Goal: Information Seeking & Learning: Check status

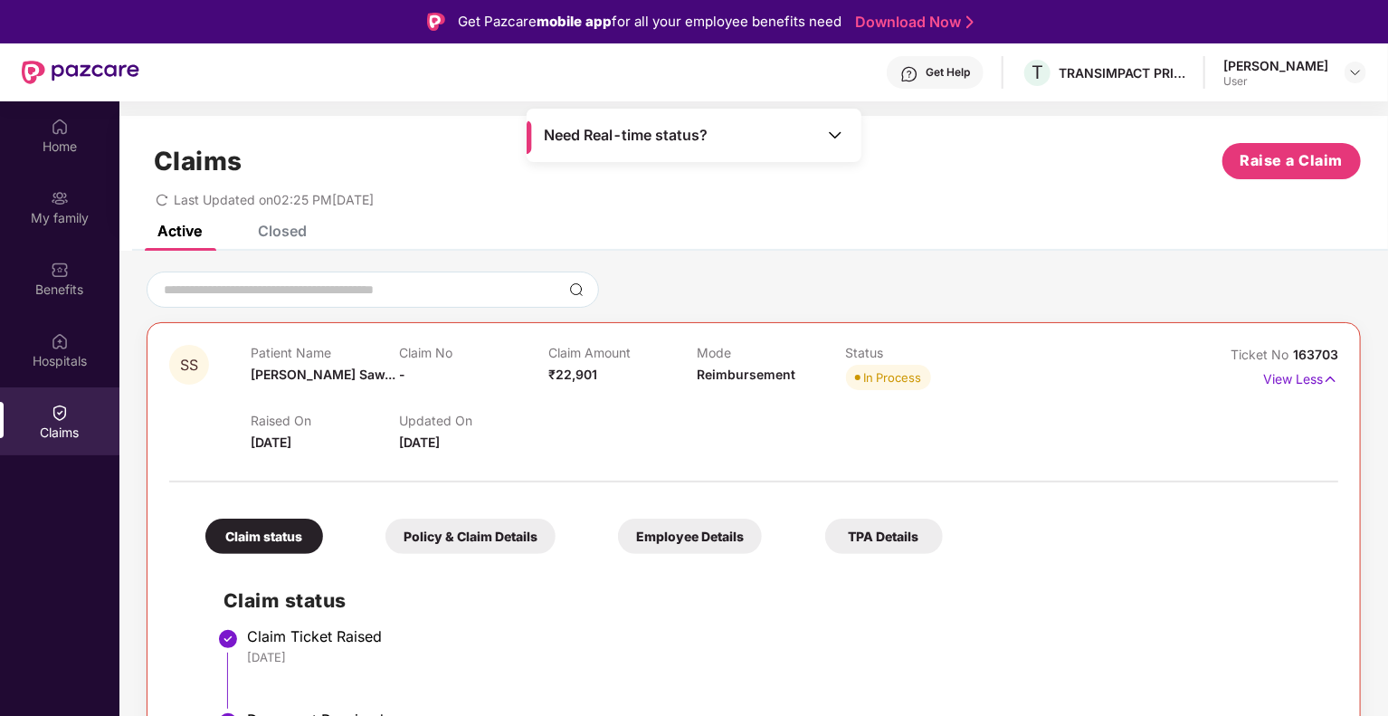
scroll to position [299, 0]
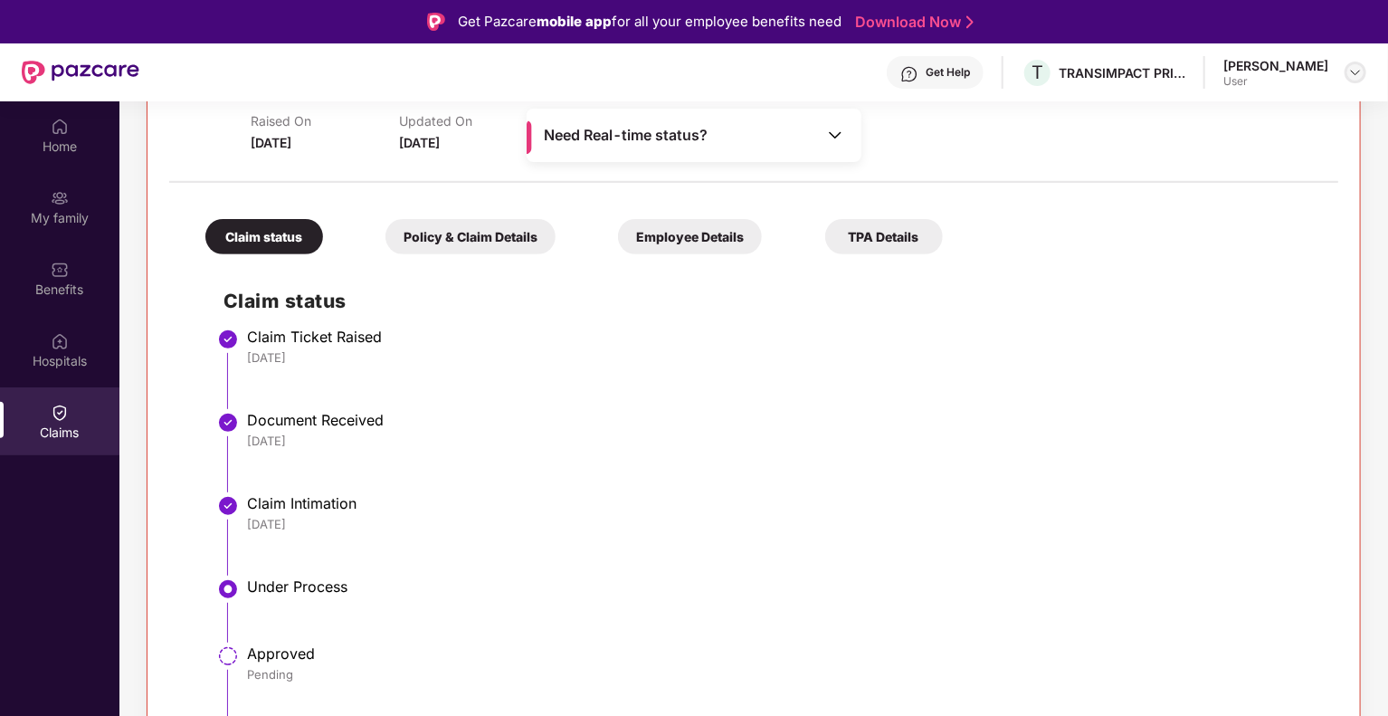
click at [1359, 74] on img at bounding box center [1355, 72] width 14 height 14
click at [1181, 280] on div "Claim status Claim Ticket Raised [DATE] Document Received [DATE] Claim Intimati…" at bounding box center [753, 520] width 1133 height 514
click at [851, 131] on div "Need Real-time status?" at bounding box center [693, 135] width 335 height 53
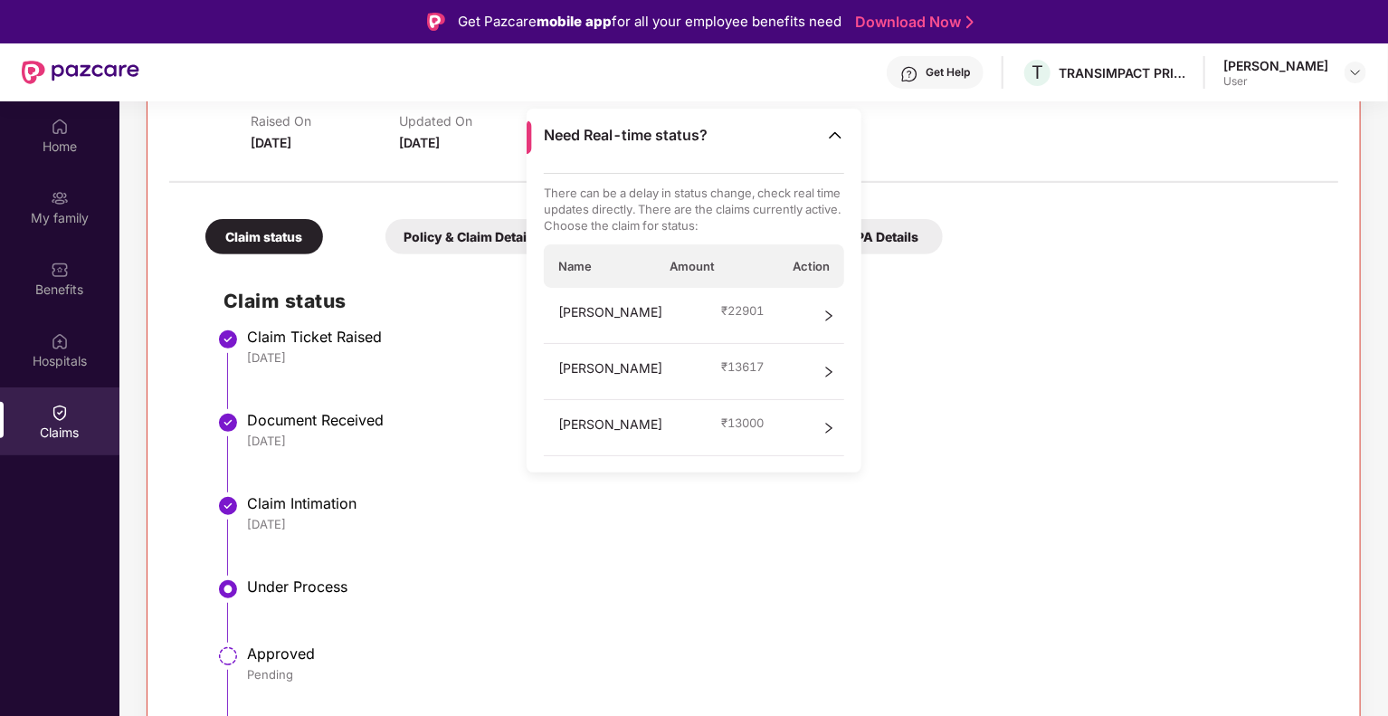
click at [776, 308] on div "[PERSON_NAME] ₹ 22901" at bounding box center [694, 316] width 301 height 56
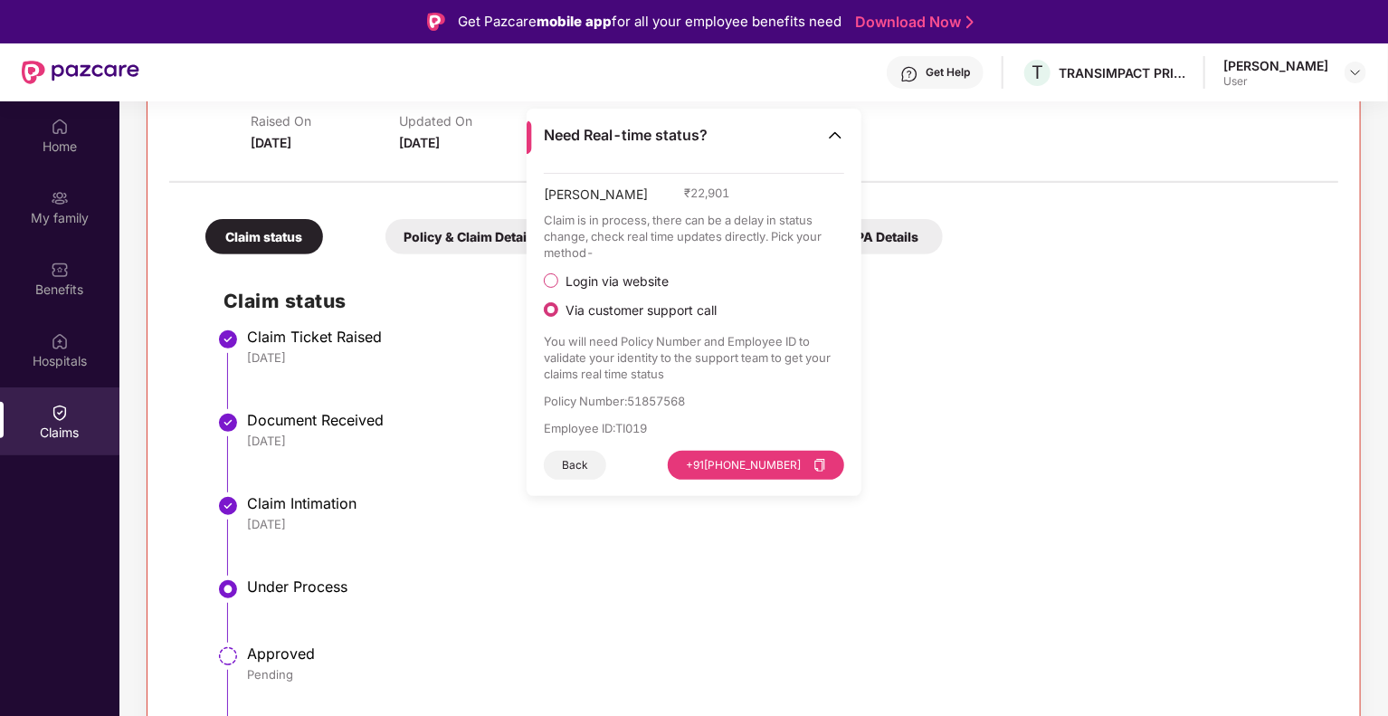
click at [687, 199] on div "[PERSON_NAME] ₹ 22,901" at bounding box center [694, 198] width 301 height 27
click at [835, 138] on img at bounding box center [835, 135] width 18 height 18
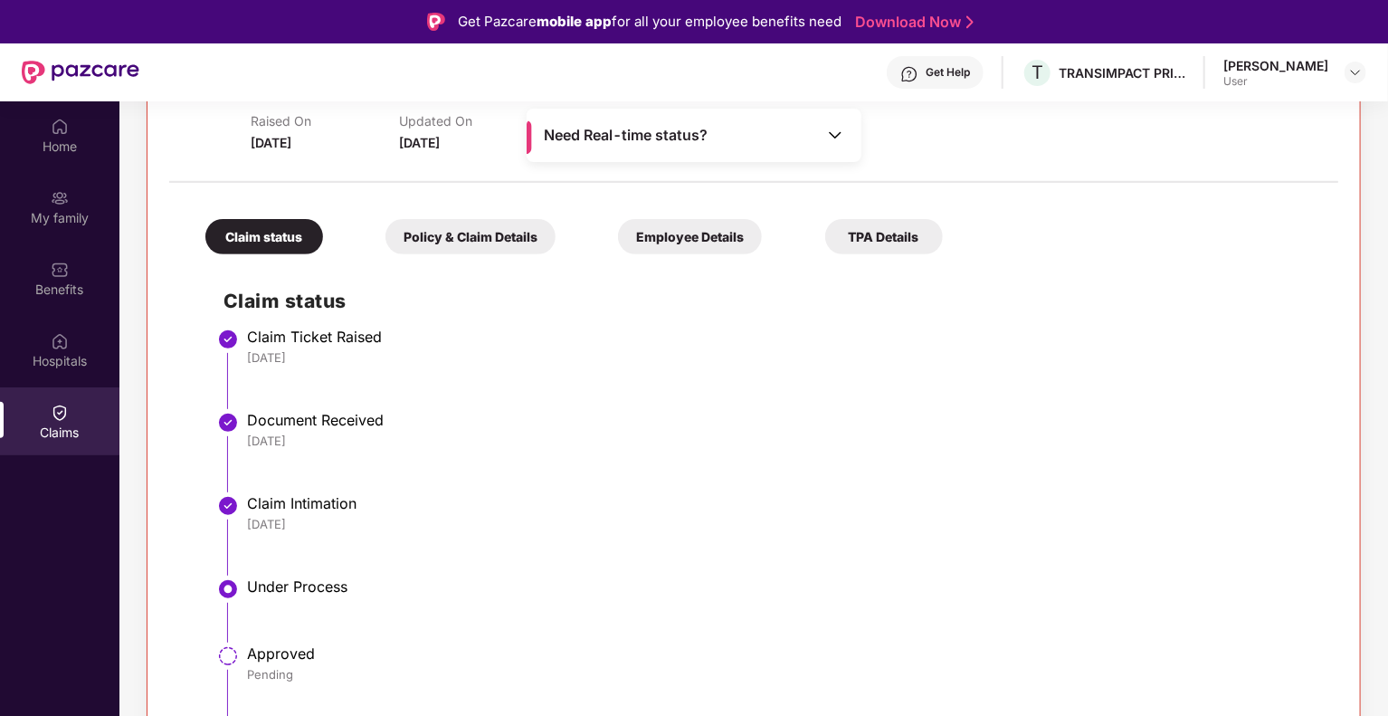
click at [480, 234] on div "Policy & Claim Details" at bounding box center [470, 236] width 170 height 35
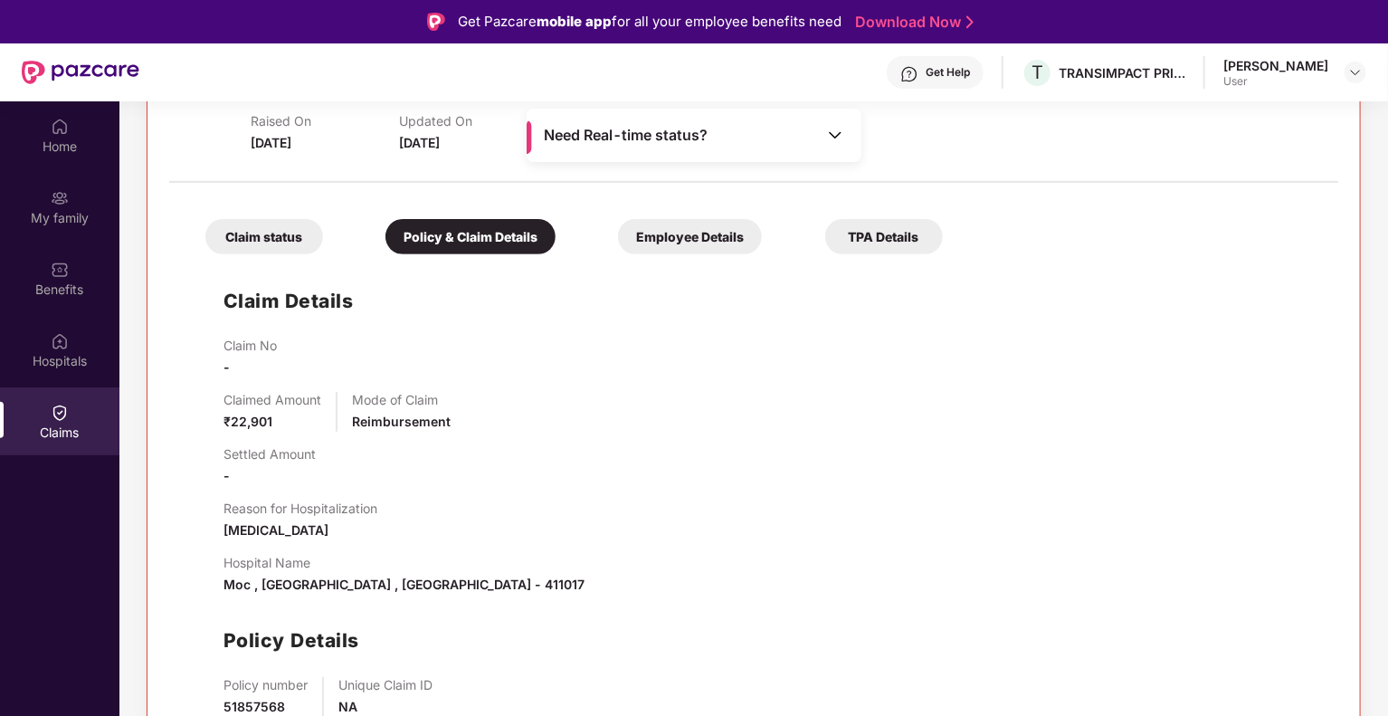
click at [724, 234] on div "Employee Details" at bounding box center [690, 236] width 144 height 35
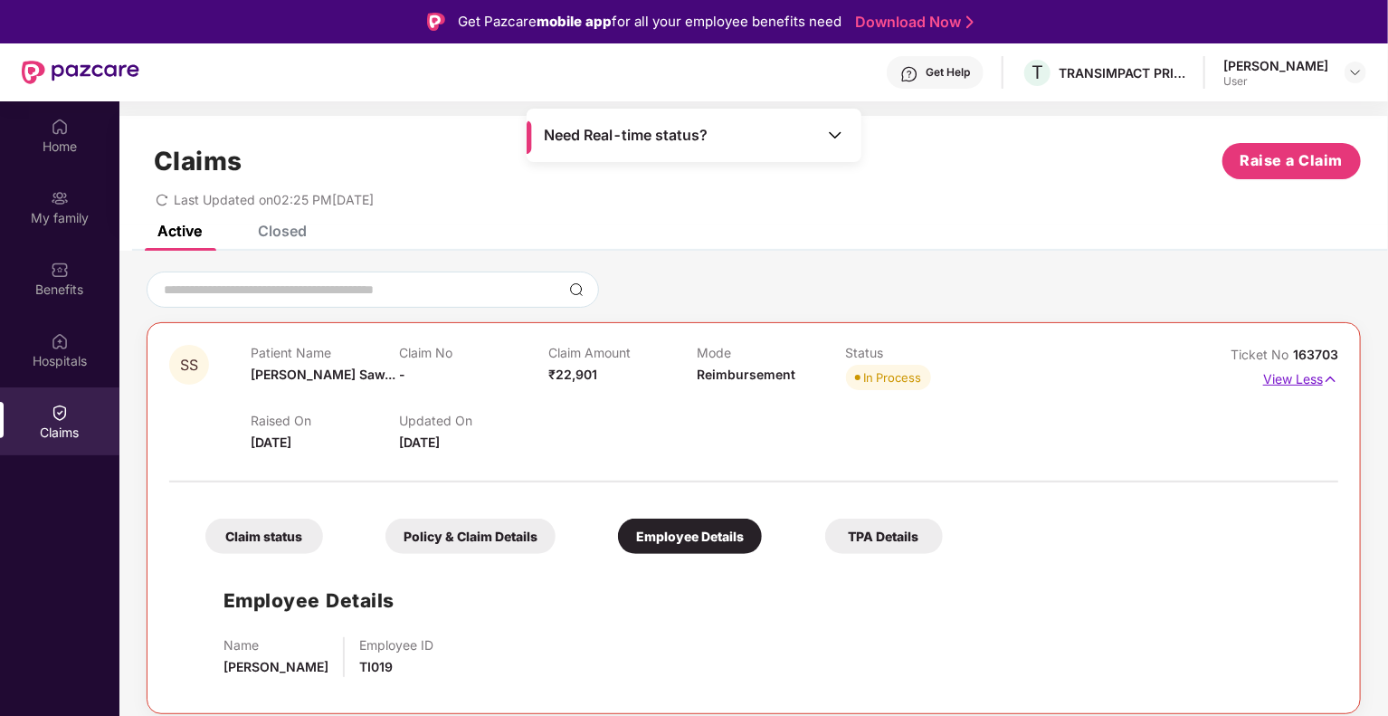
click at [1308, 384] on p "View Less" at bounding box center [1300, 377] width 75 height 24
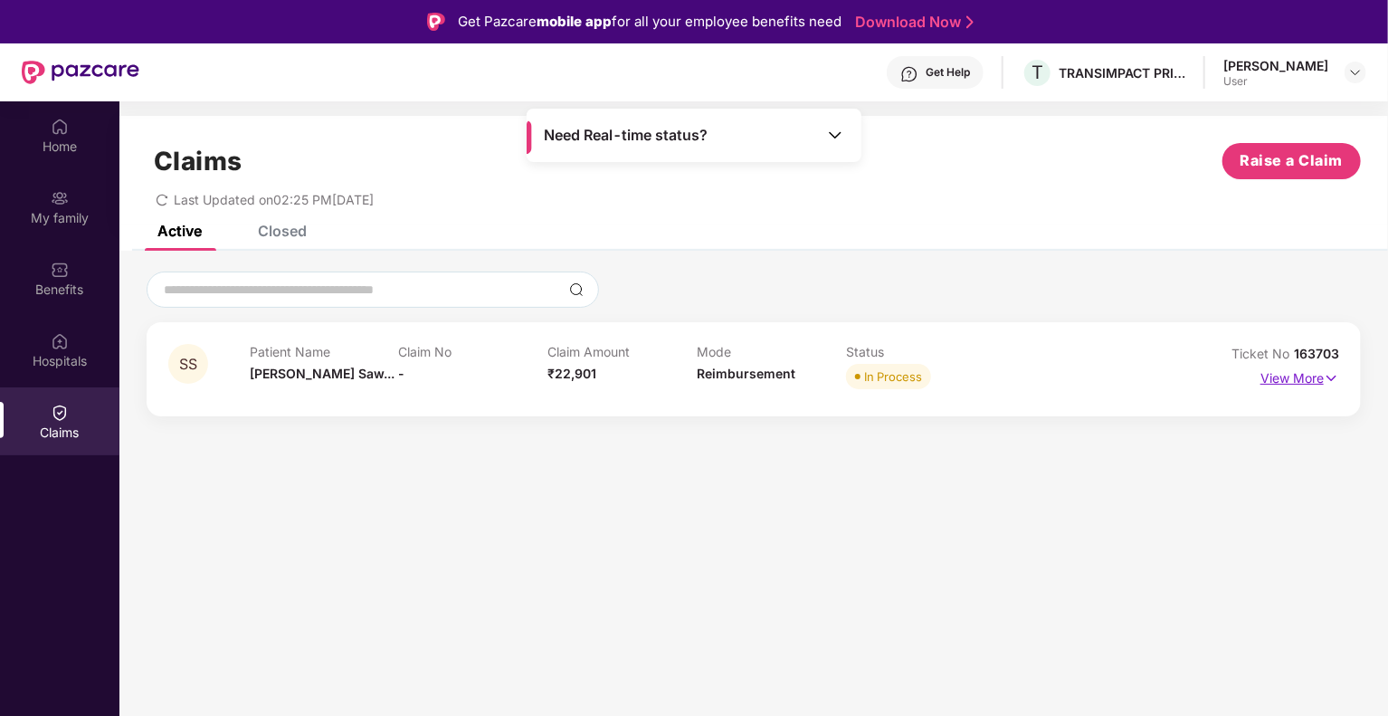
click at [1308, 384] on p "View More" at bounding box center [1299, 376] width 79 height 24
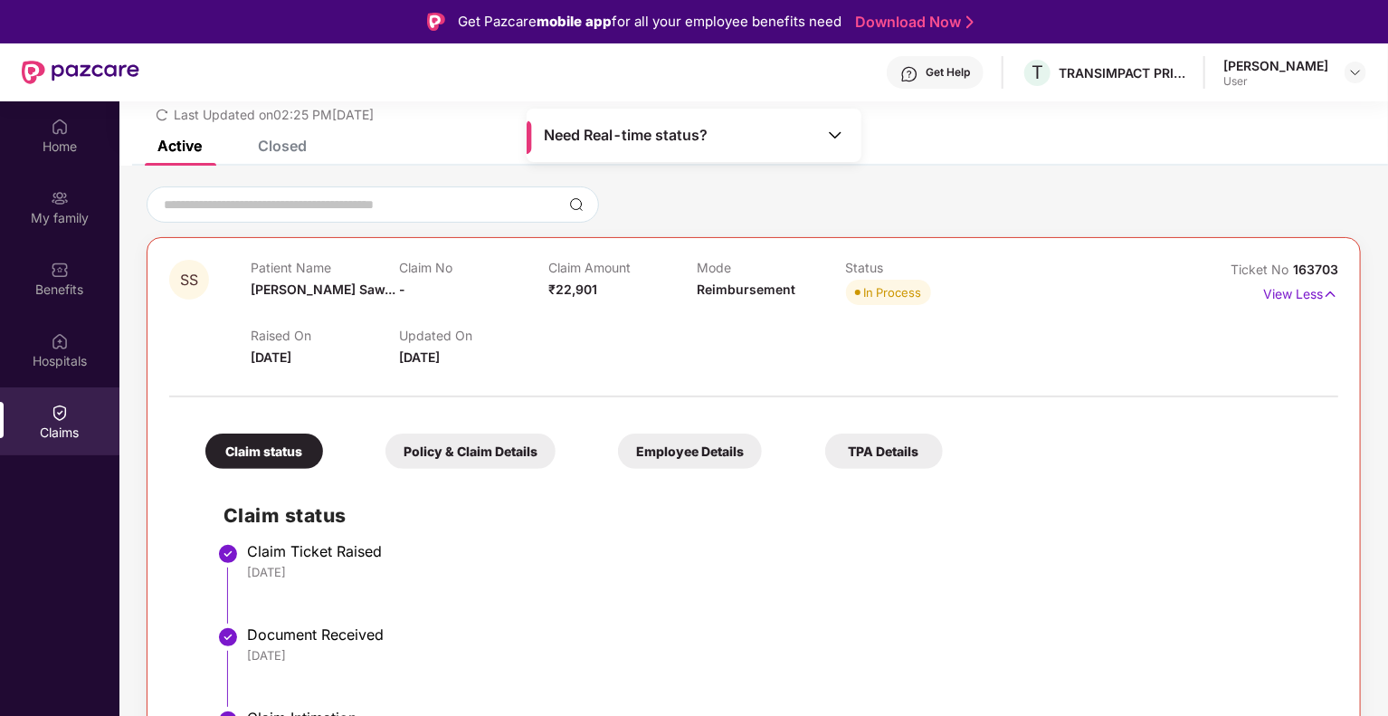
scroll to position [181, 0]
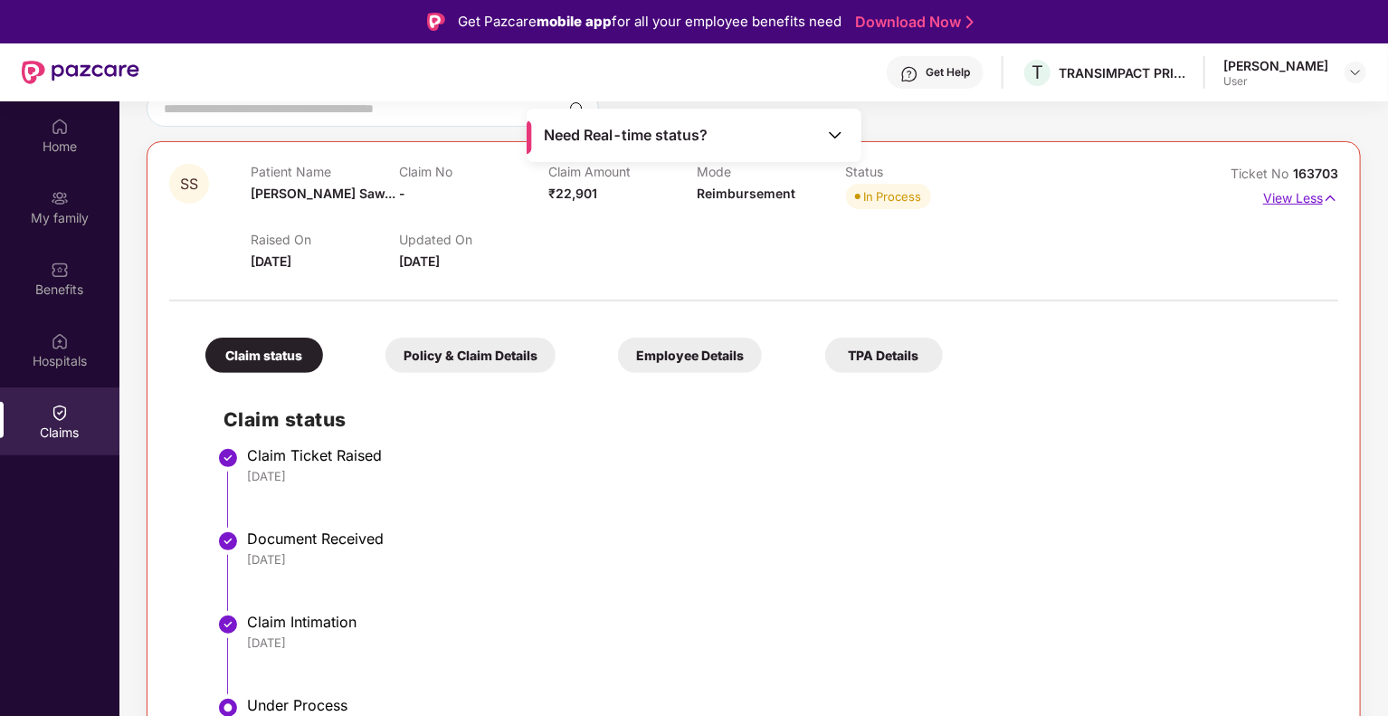
click at [1323, 198] on img at bounding box center [1330, 198] width 15 height 20
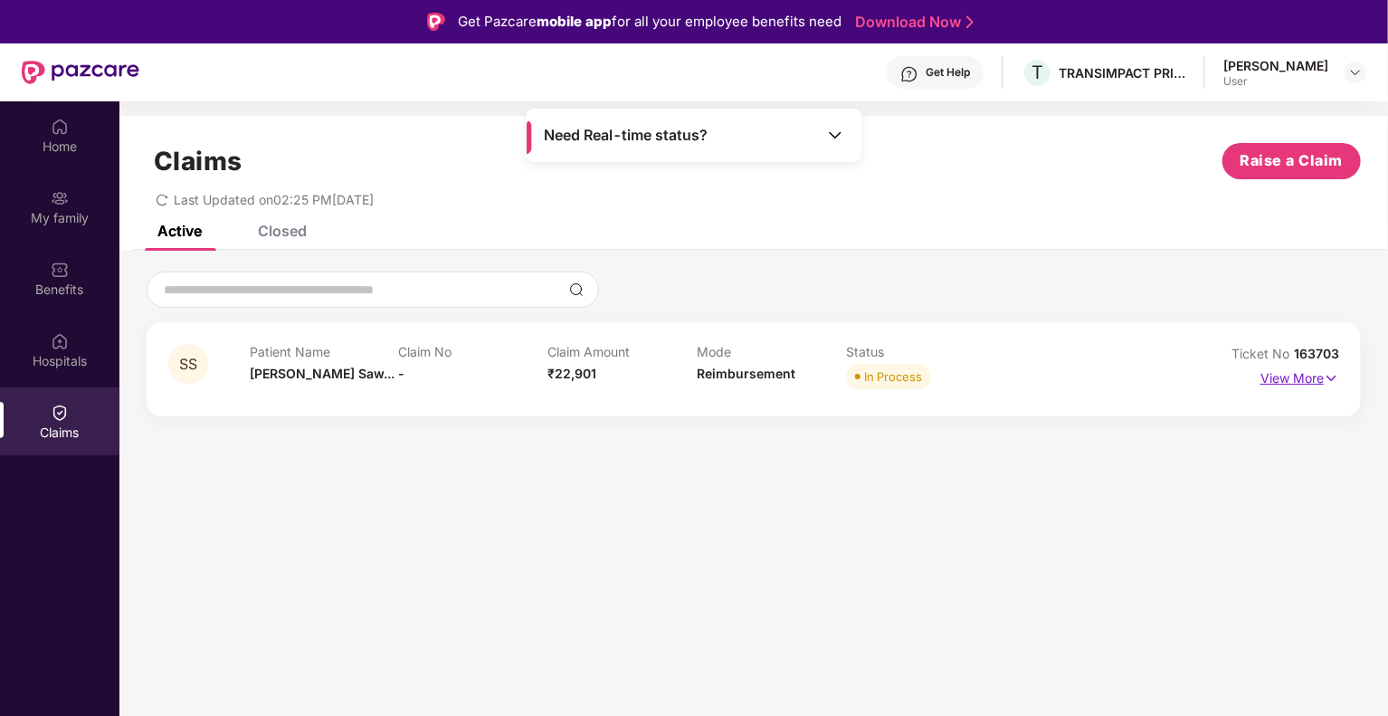
click at [1320, 374] on p "View More" at bounding box center [1299, 376] width 79 height 24
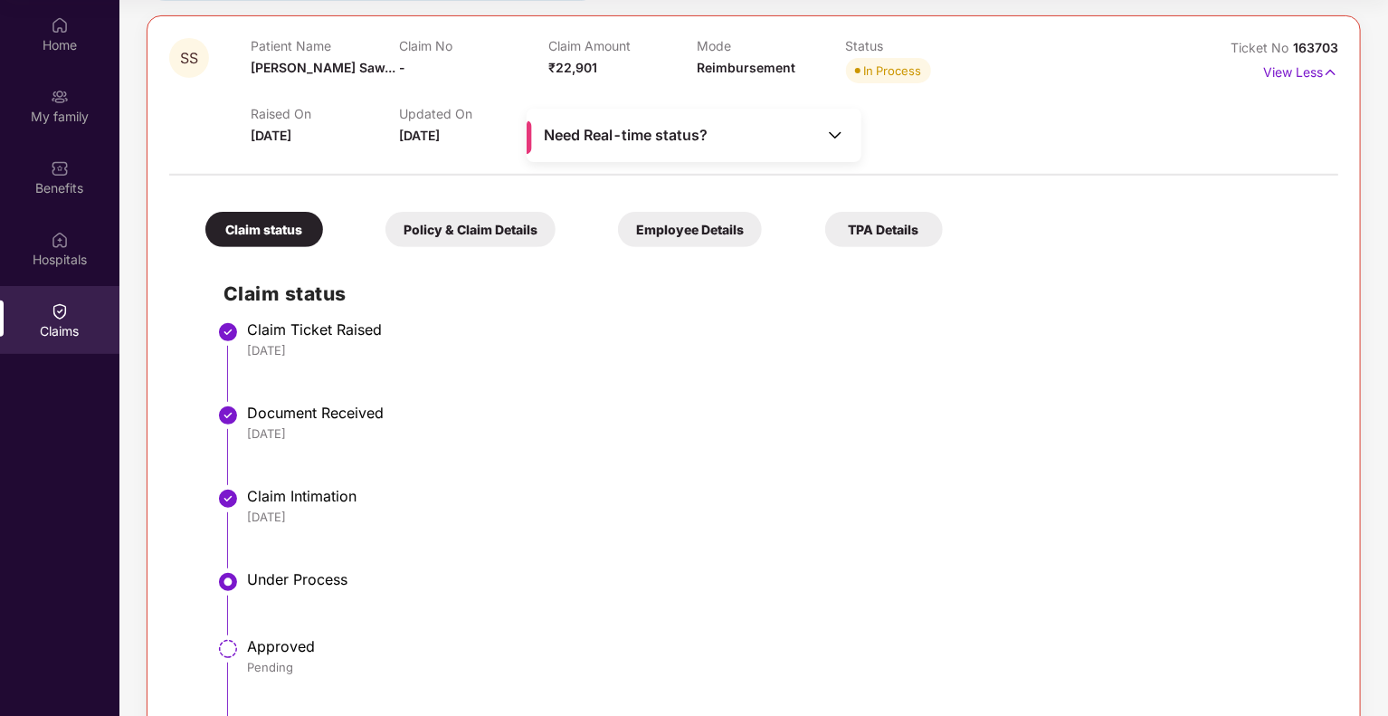
scroll to position [119, 0]
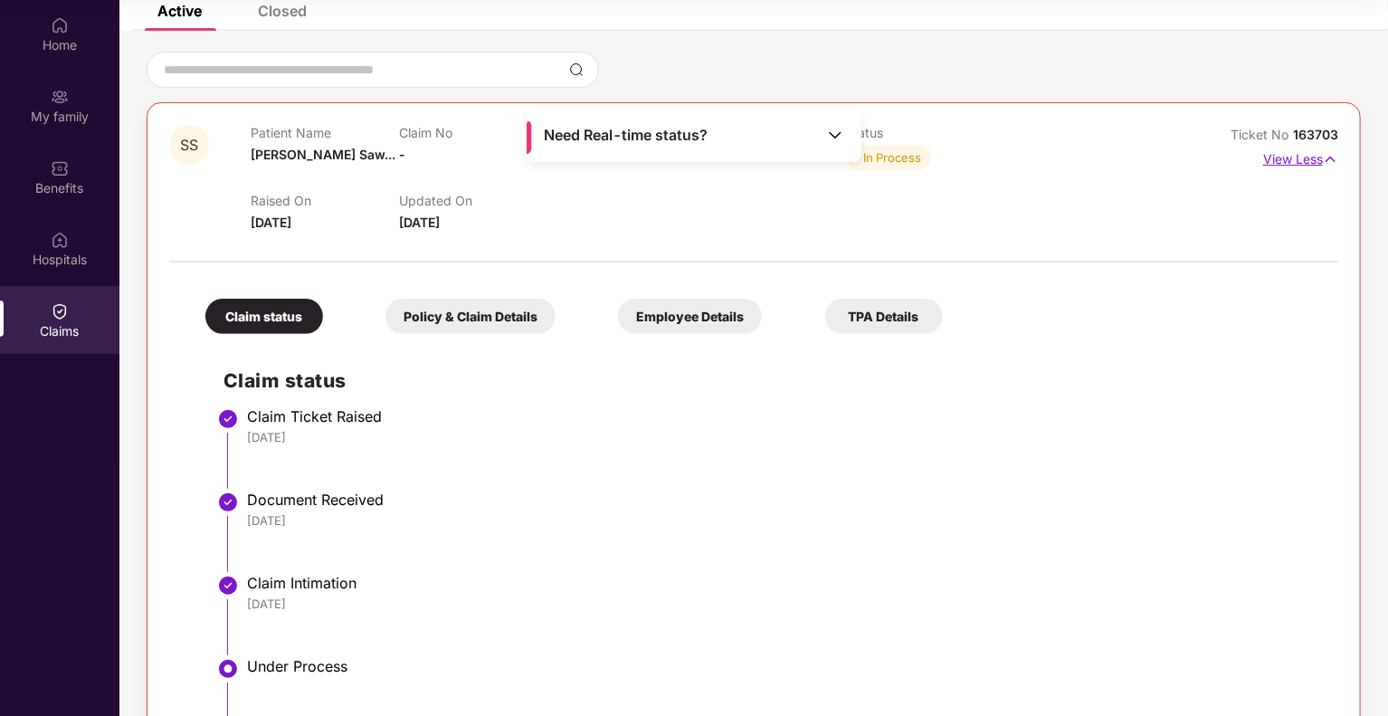
click at [1323, 155] on img at bounding box center [1330, 159] width 15 height 20
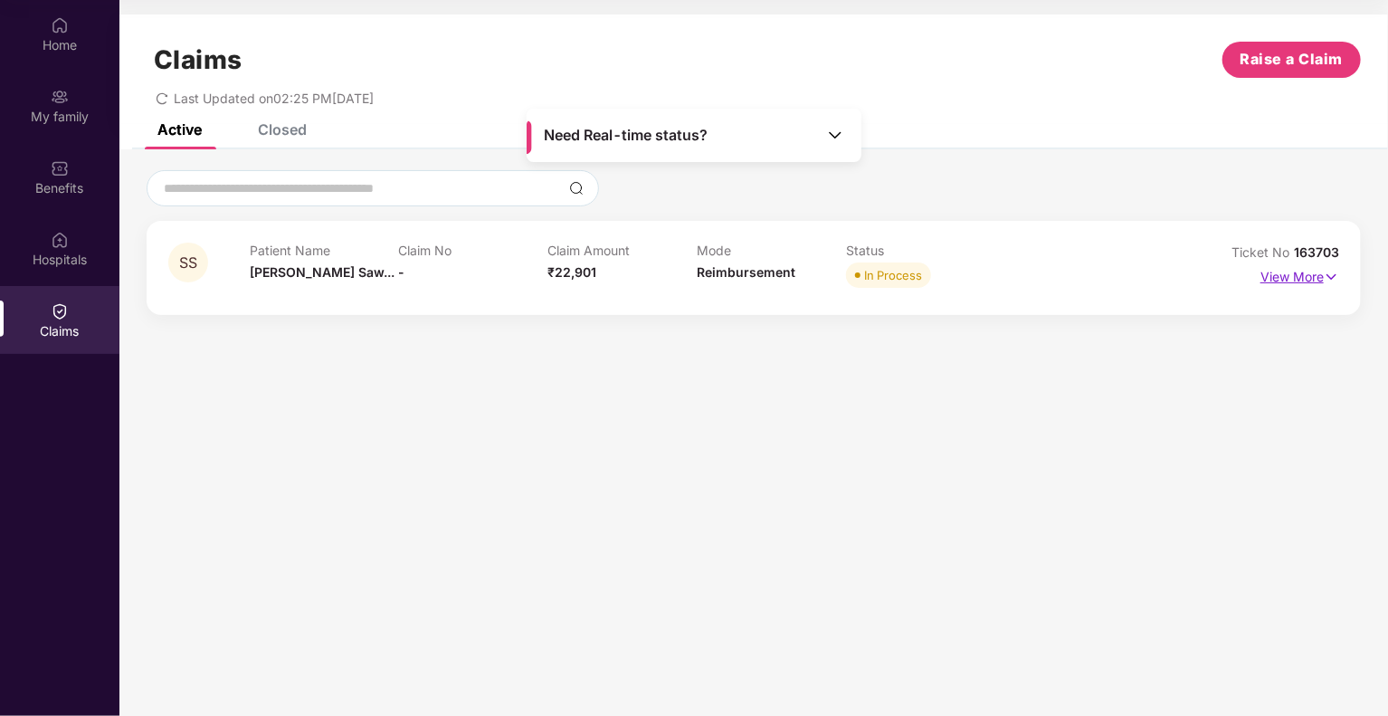
scroll to position [0, 0]
click at [1322, 273] on p "View More" at bounding box center [1299, 274] width 79 height 24
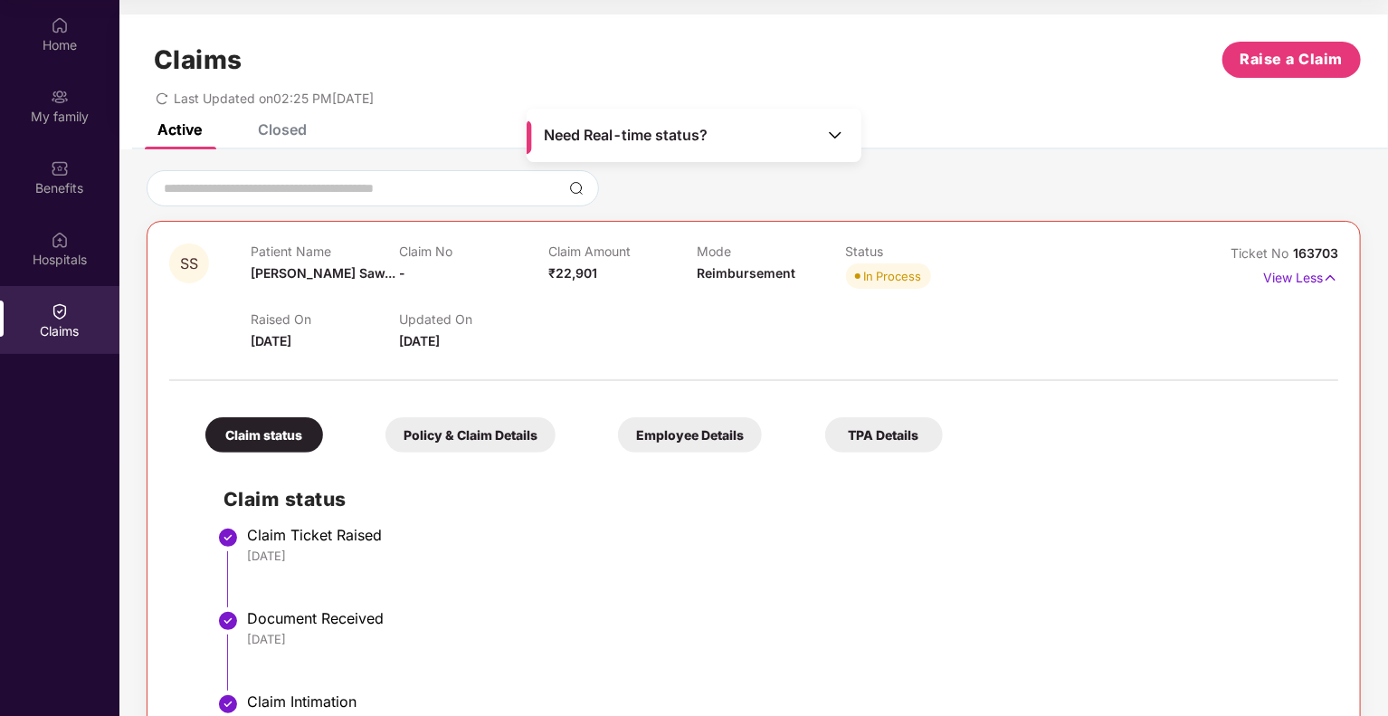
drag, startPoint x: 244, startPoint y: 343, endPoint x: 330, endPoint y: 344, distance: 85.9
click at [330, 344] on div "SS Patient Name [PERSON_NAME]... Claim No - Claim Amount ₹22,901 Mode Reimburse…" at bounding box center [656, 297] width 974 height 108
click at [356, 339] on div "Raised On [DATE]" at bounding box center [325, 331] width 148 height 40
click at [352, 315] on p "Raised On" at bounding box center [325, 318] width 148 height 15
drag, startPoint x: 344, startPoint y: 334, endPoint x: 250, endPoint y: 345, distance: 94.7
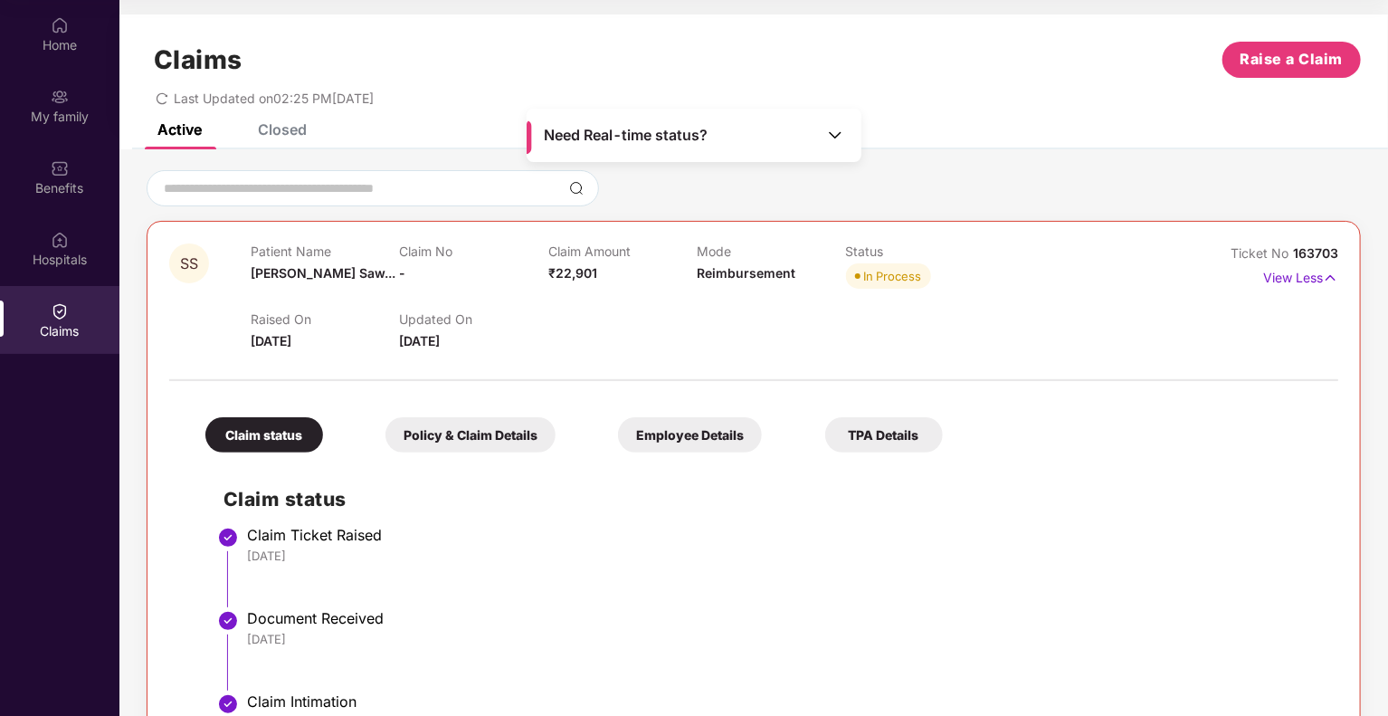
click at [251, 345] on div "Raised On [DATE]" at bounding box center [325, 331] width 148 height 40
copy span "[DATE]"
click at [515, 365] on div at bounding box center [753, 371] width 1169 height 38
drag, startPoint x: 336, startPoint y: 338, endPoint x: 253, endPoint y: 343, distance: 82.4
click at [253, 343] on div "Raised On [DATE]" at bounding box center [325, 331] width 148 height 40
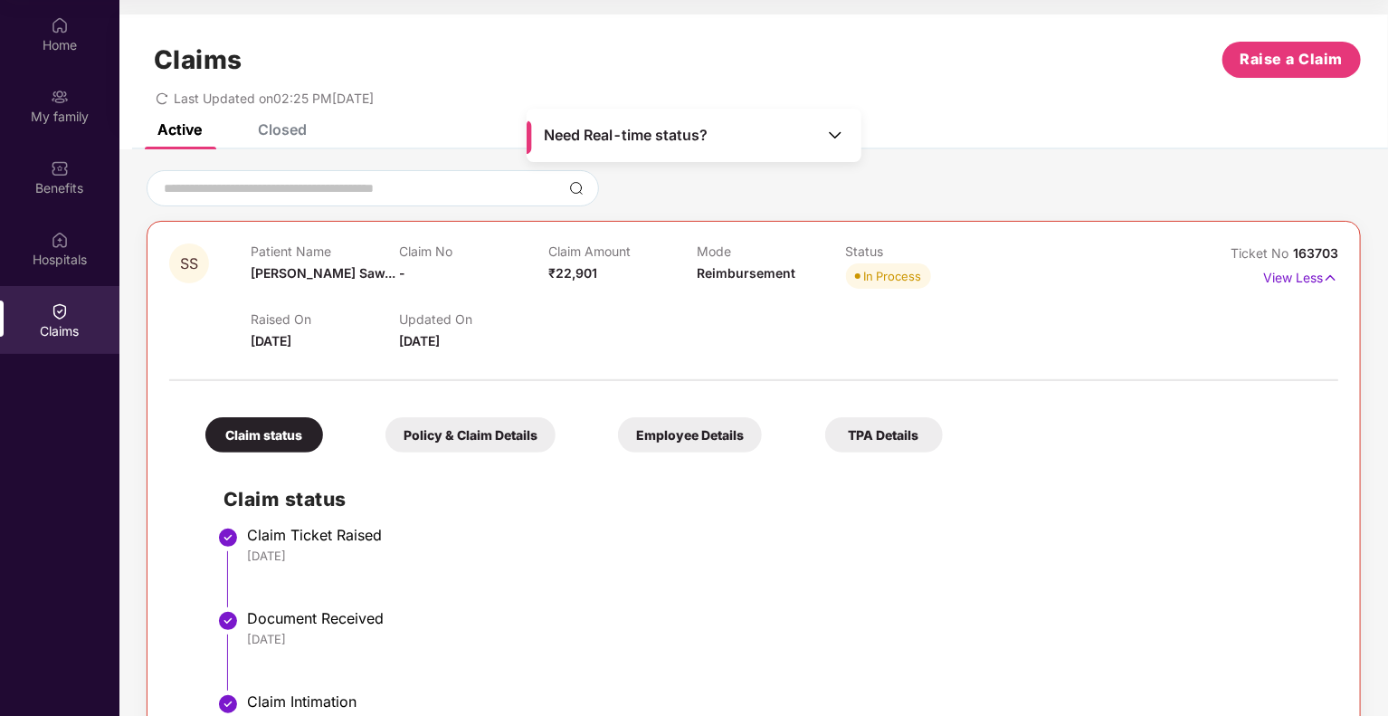
copy span "[DATE]"
drag, startPoint x: 1228, startPoint y: 249, endPoint x: 1350, endPoint y: 249, distance: 122.1
click at [1350, 249] on div "SS Patient Name [PERSON_NAME]... Claim No - Claim Amount ₹22,901 Mode Reimburse…" at bounding box center [754, 609] width 1214 height 777
copy div "Ticket No 163703"
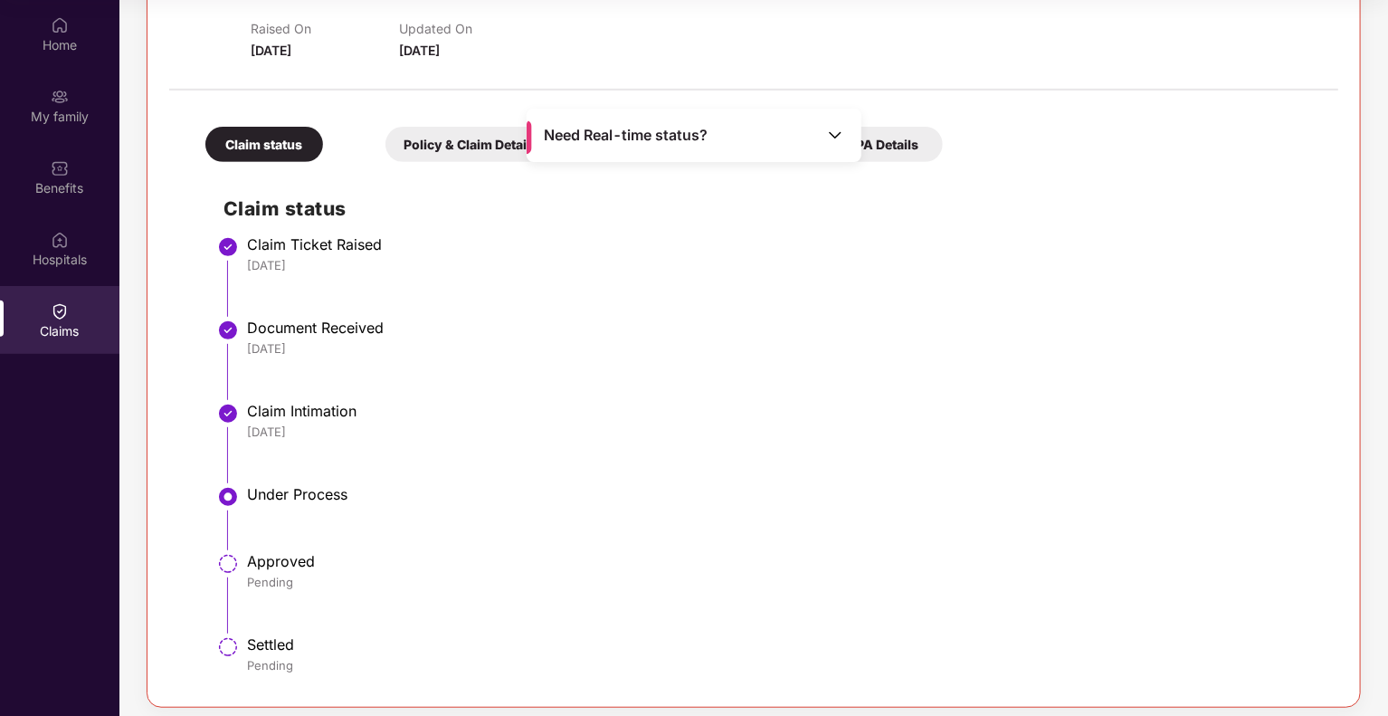
scroll to position [299, 0]
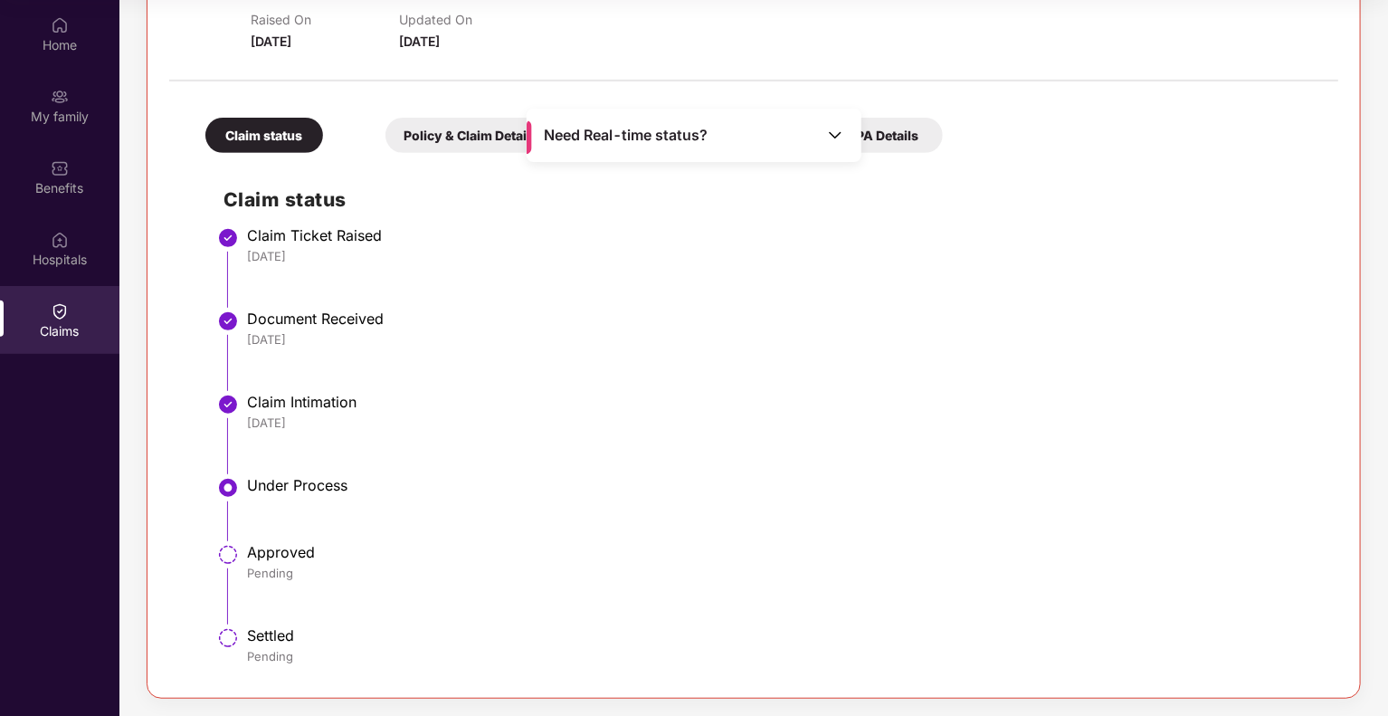
click at [604, 578] on div "Pending" at bounding box center [783, 572] width 1073 height 16
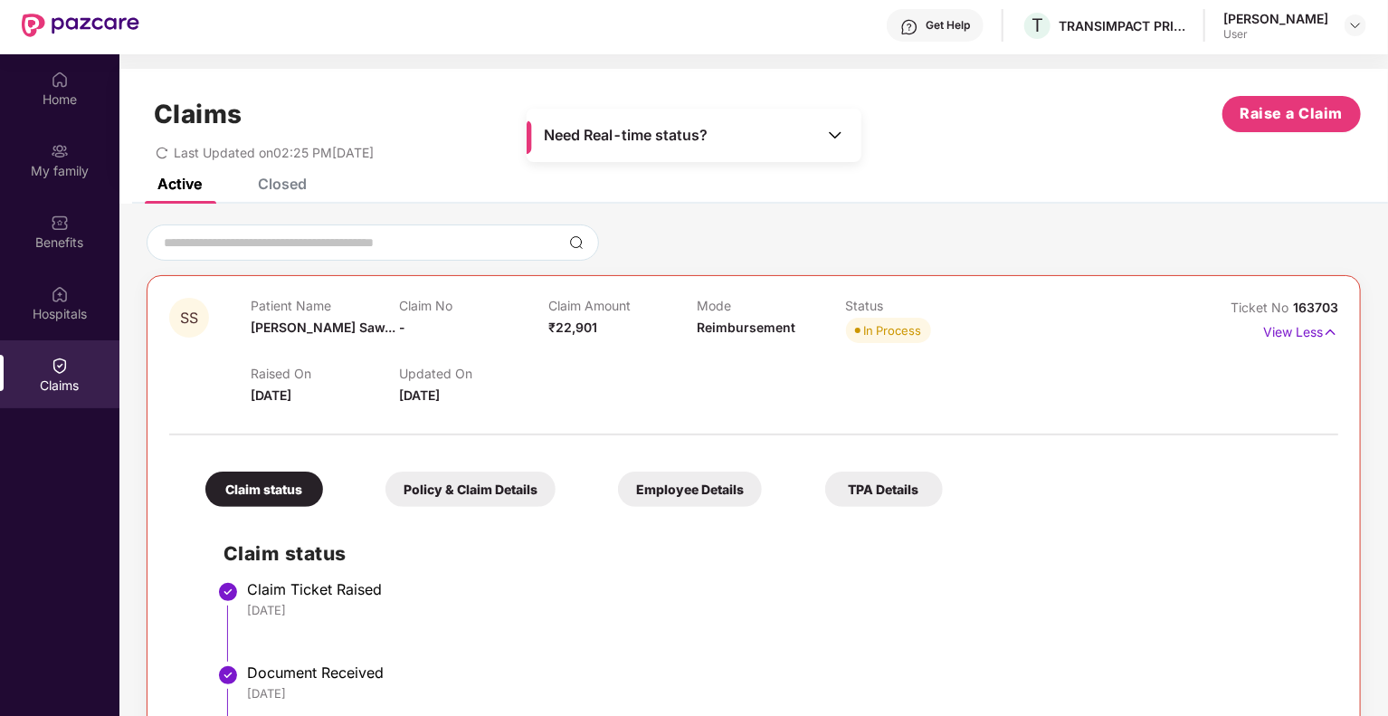
scroll to position [0, 0]
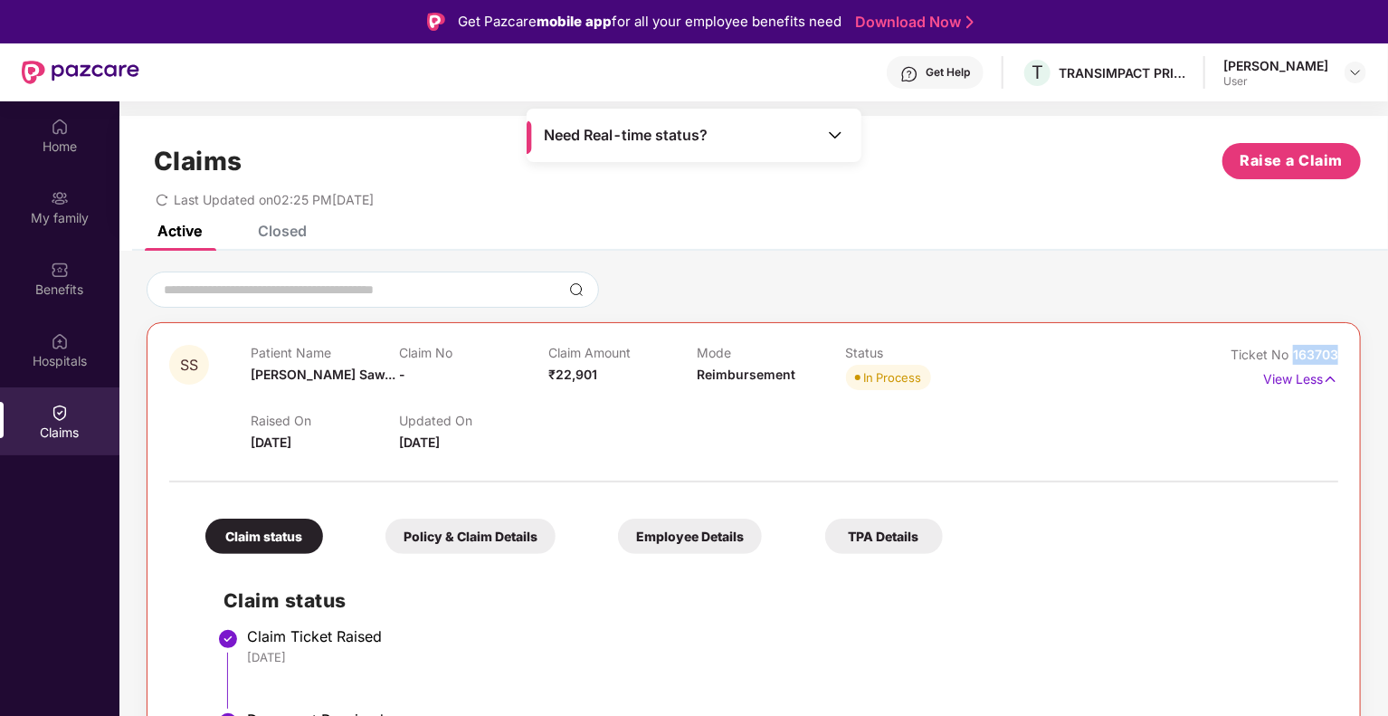
copy span "163703"
drag, startPoint x: 1294, startPoint y: 354, endPoint x: 1338, endPoint y: 351, distance: 44.4
click at [1338, 351] on div "SS Patient Name [PERSON_NAME]... Claim No - Claim Amount ₹22,901 Mode Reimburse…" at bounding box center [754, 710] width 1214 height 777
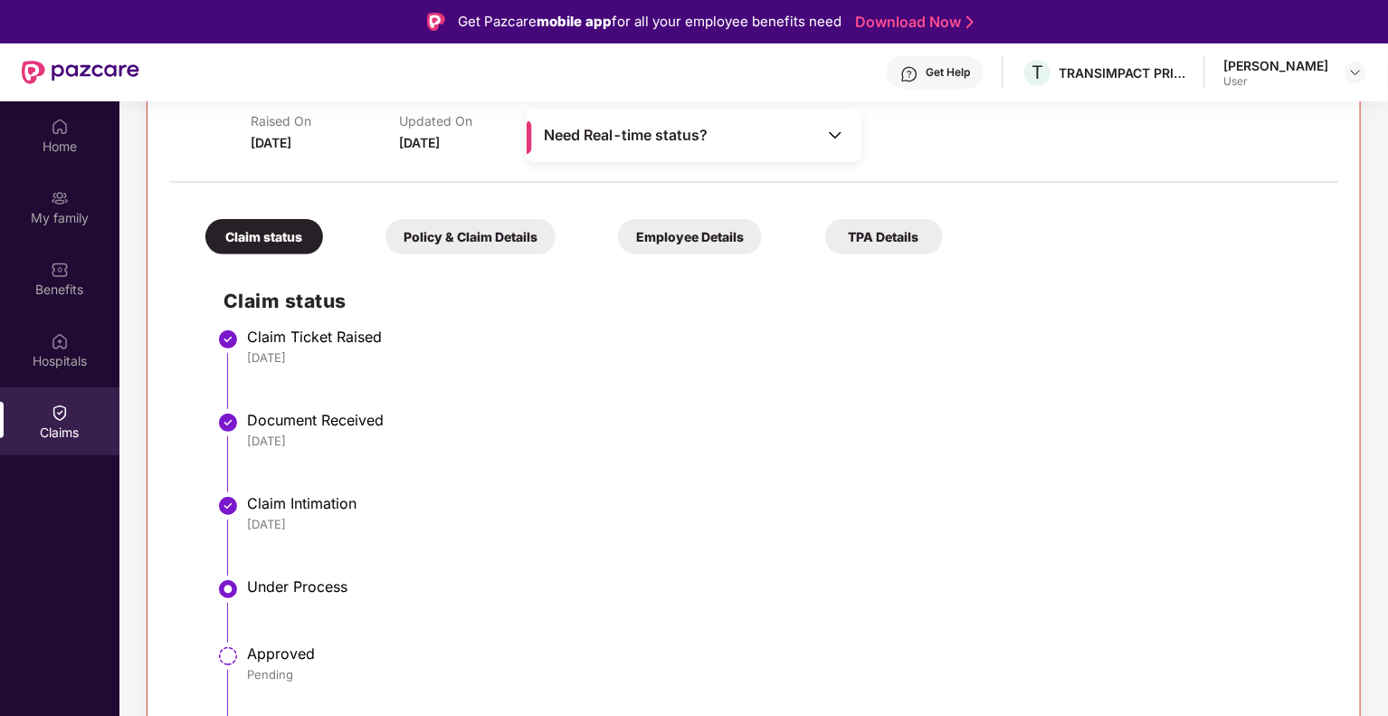
scroll to position [90, 0]
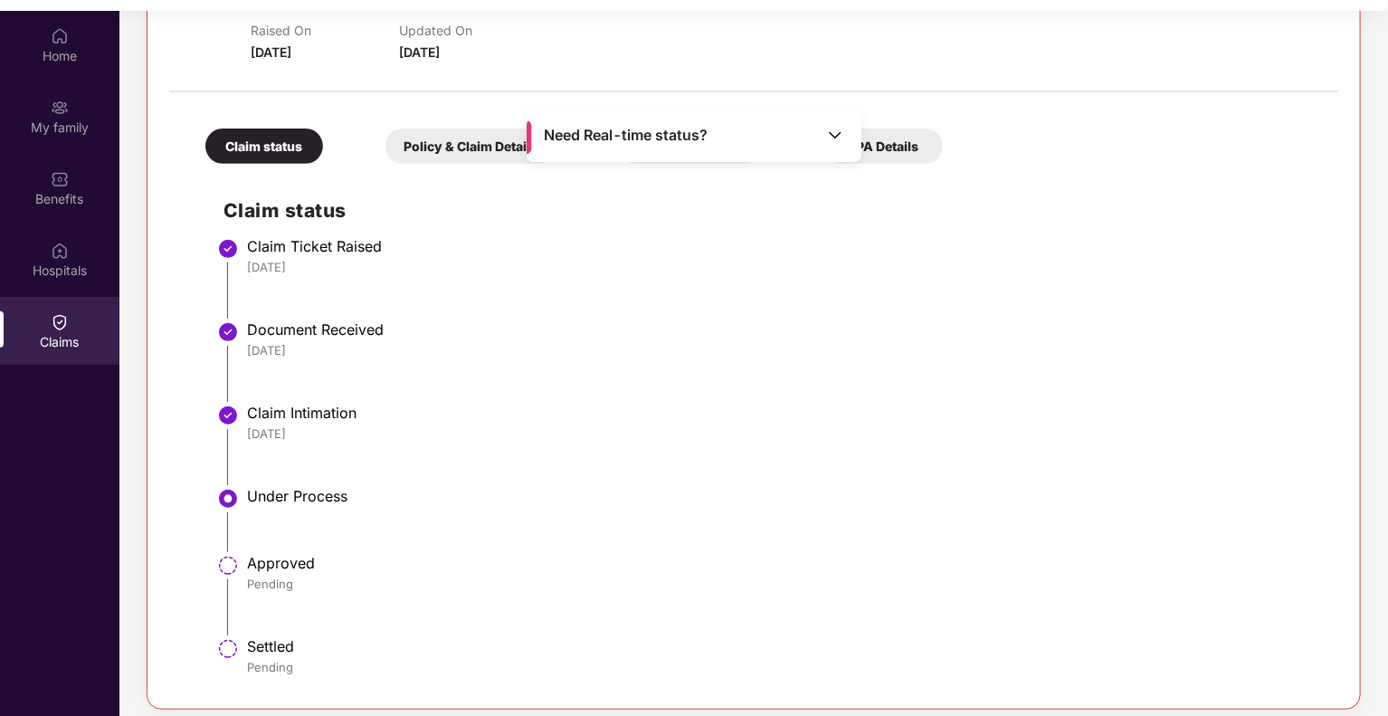
click at [787, 82] on div at bounding box center [753, 82] width 1169 height 38
